Goal: Transaction & Acquisition: Purchase product/service

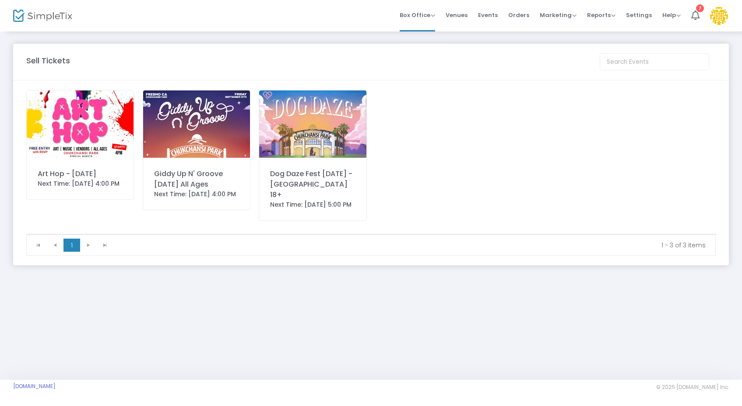
click at [340, 115] on img at bounding box center [312, 124] width 107 height 67
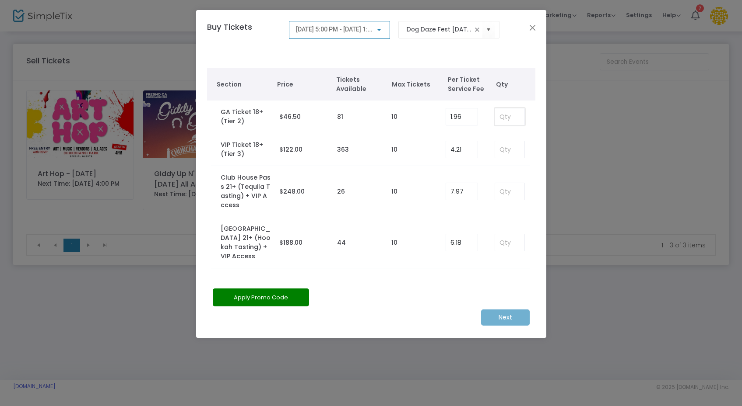
click at [500, 114] on input at bounding box center [509, 116] width 29 height 17
type input "5"
click at [510, 152] on input at bounding box center [509, 149] width 29 height 17
type input "5"
click at [507, 316] on m-button "Next" at bounding box center [505, 318] width 49 height 16
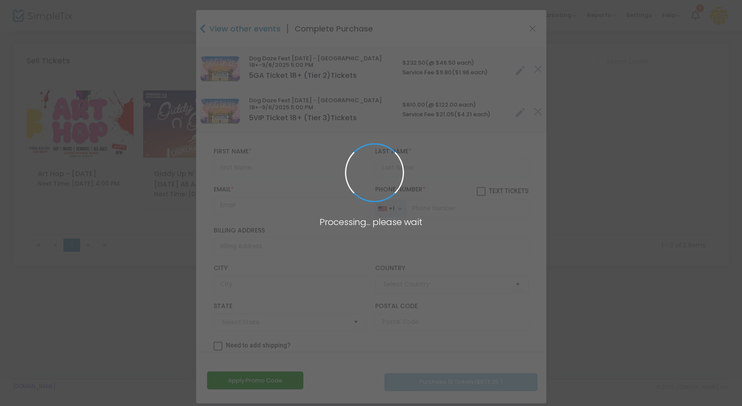
type input "[GEOGRAPHIC_DATA]"
type input "[US_STATE]"
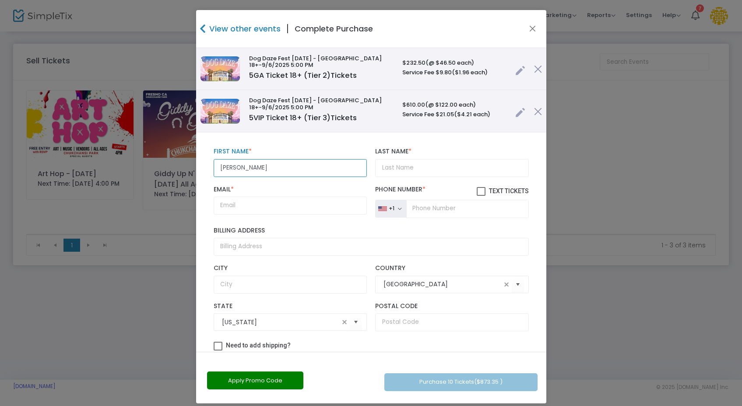
type input "[PERSON_NAME]"
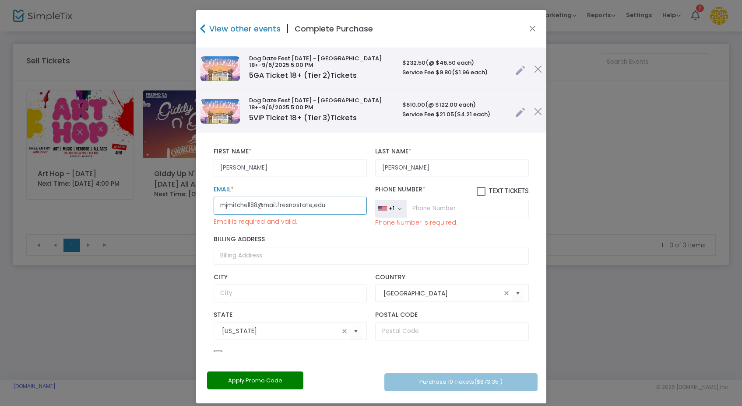
click at [312, 204] on input "mjmitchell88@mail.fresnostate,edu" at bounding box center [289, 206] width 153 height 18
type input "[EMAIL_ADDRESS][DOMAIN_NAME]"
click at [428, 213] on input "tel" at bounding box center [467, 209] width 122 height 18
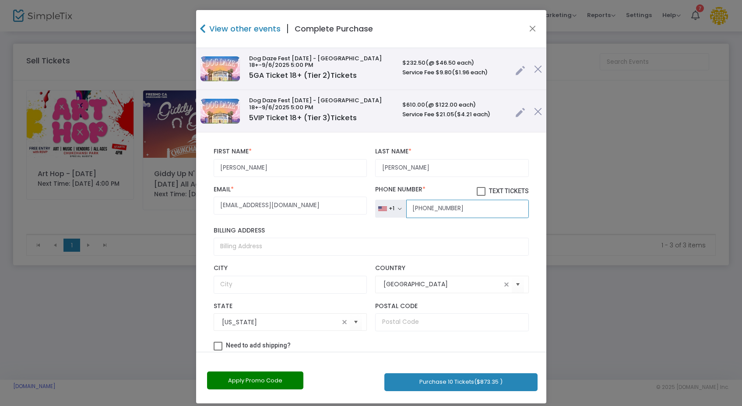
type input "[PHONE_NUMBER]"
click at [476, 192] on span at bounding box center [480, 191] width 9 height 9
click at [480, 196] on input "Text Tickets" at bounding box center [480, 196] width 0 height 0
checkbox input "true"
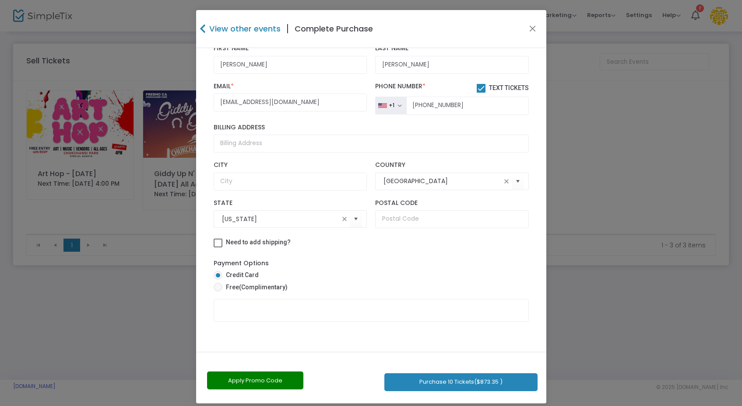
click at [222, 283] on span "Free (Complimentary)" at bounding box center [254, 287] width 65 height 9
click at [218, 292] on input "Free (Complimentary)" at bounding box center [217, 292] width 0 height 0
radio input "true"
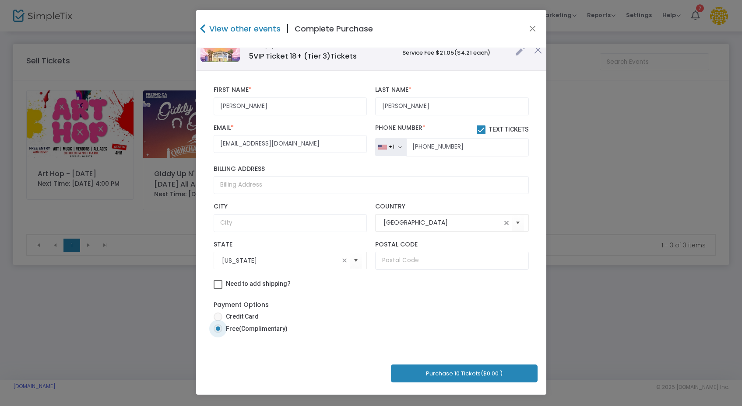
scroll to position [66, 0]
click at [443, 371] on button "Purchase 10 Tickets ($0.00 )" at bounding box center [464, 374] width 147 height 18
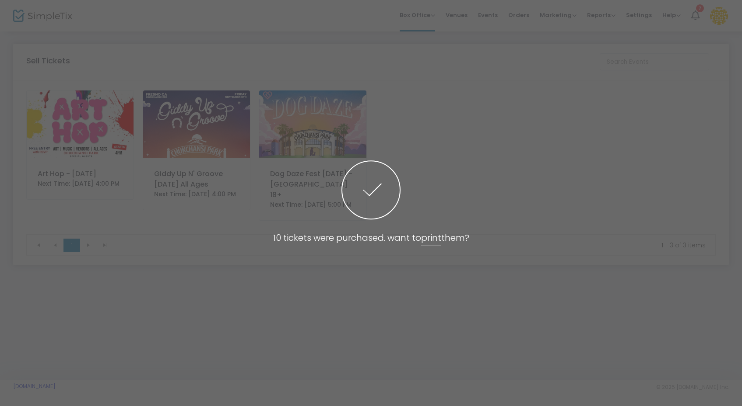
click at [318, 63] on span at bounding box center [371, 203] width 742 height 406
click at [363, 79] on span at bounding box center [371, 203] width 742 height 406
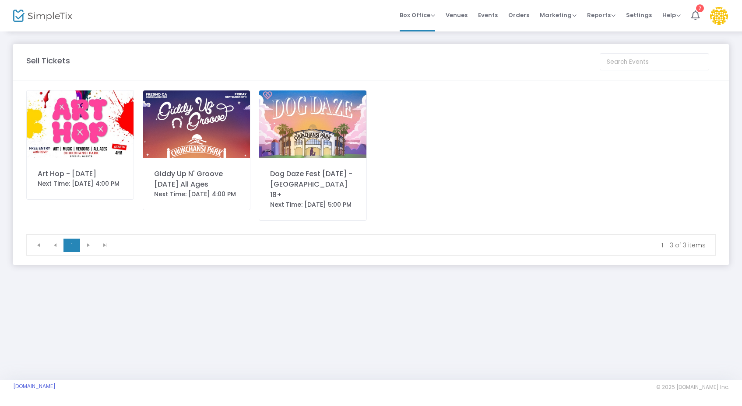
click at [217, 104] on img at bounding box center [196, 124] width 107 height 67
